Goal: Navigation & Orientation: Find specific page/section

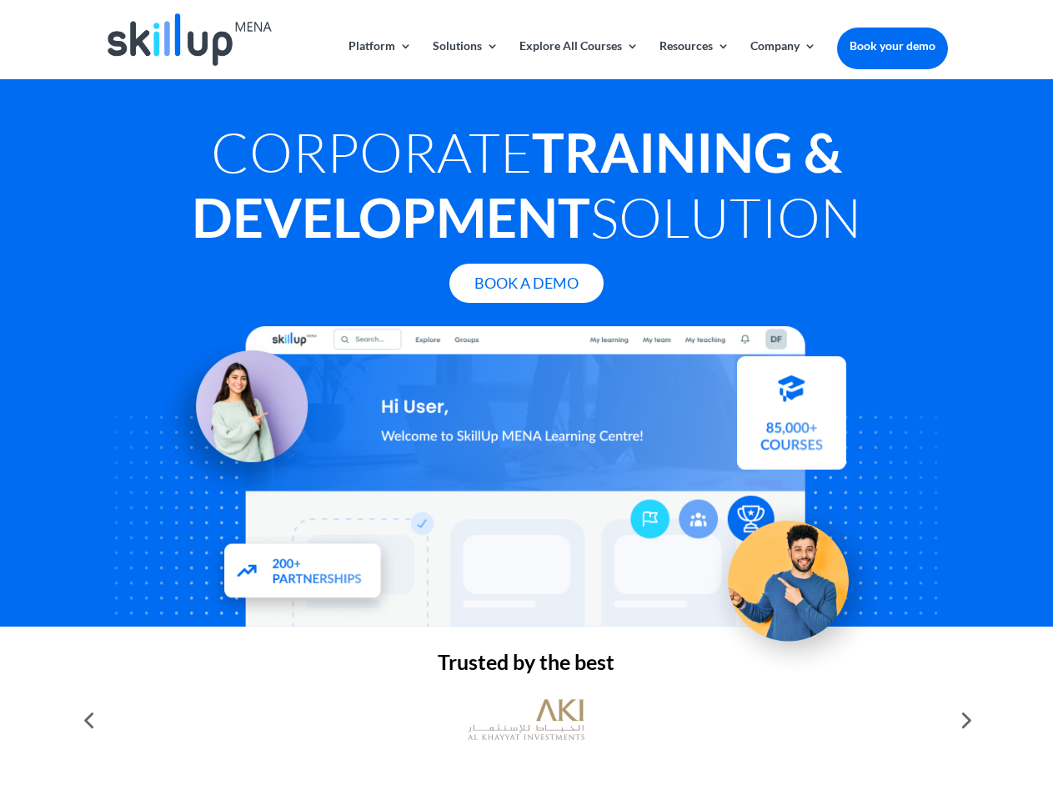
click at [526, 400] on div at bounding box center [526, 476] width 842 height 300
click at [465, 59] on link "Solutions" at bounding box center [466, 59] width 66 height 39
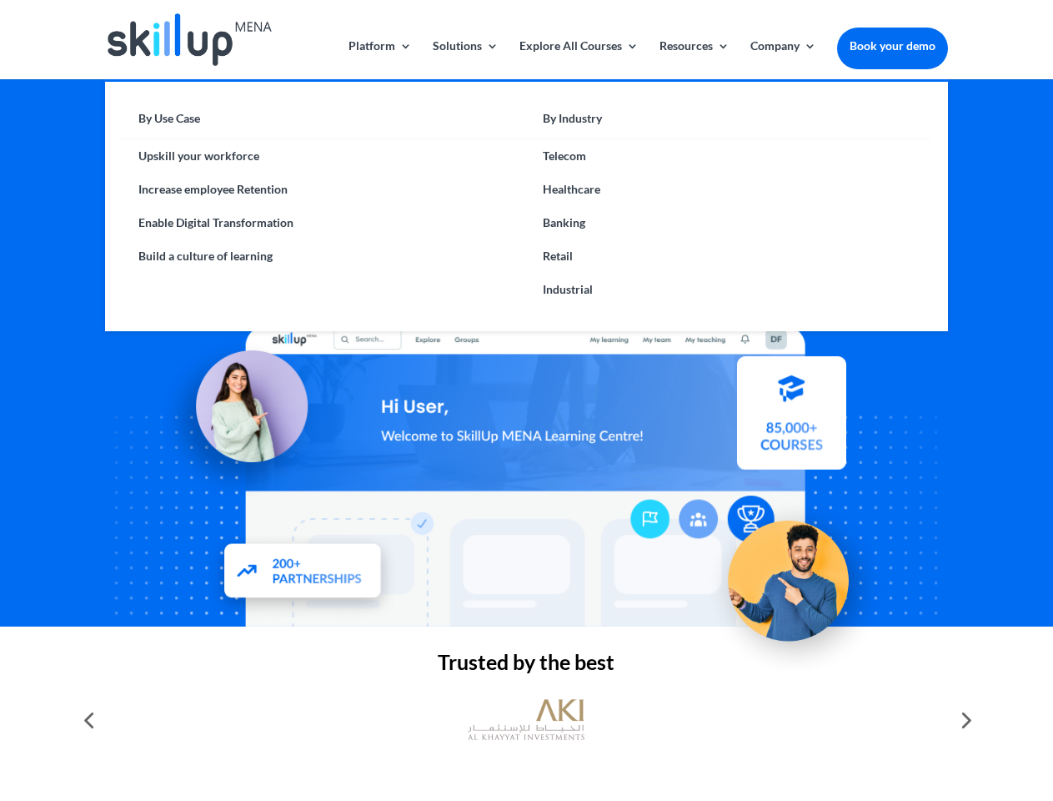
click at [578, 59] on link "Explore All Courses" at bounding box center [579, 59] width 119 height 39
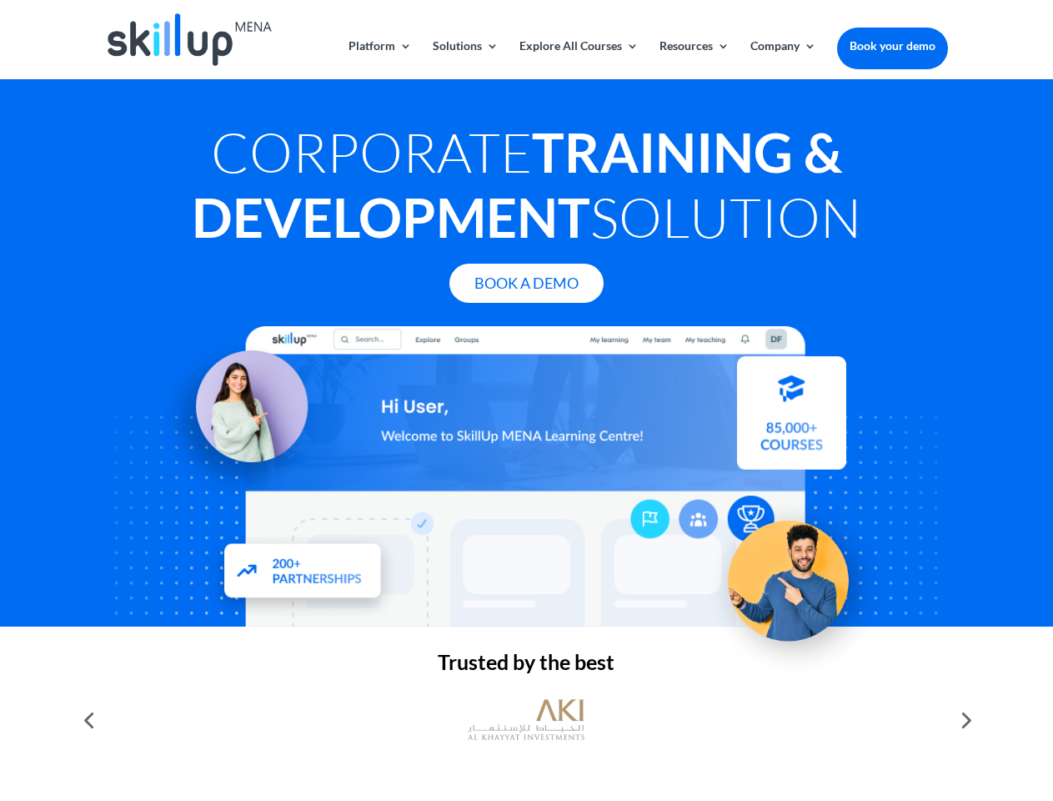
click at [693, 59] on link "Resources" at bounding box center [695, 59] width 70 height 39
click at [783, 59] on link "Company" at bounding box center [784, 59] width 66 height 39
click at [526, 720] on img at bounding box center [526, 720] width 117 height 58
